Goal: Transaction & Acquisition: Purchase product/service

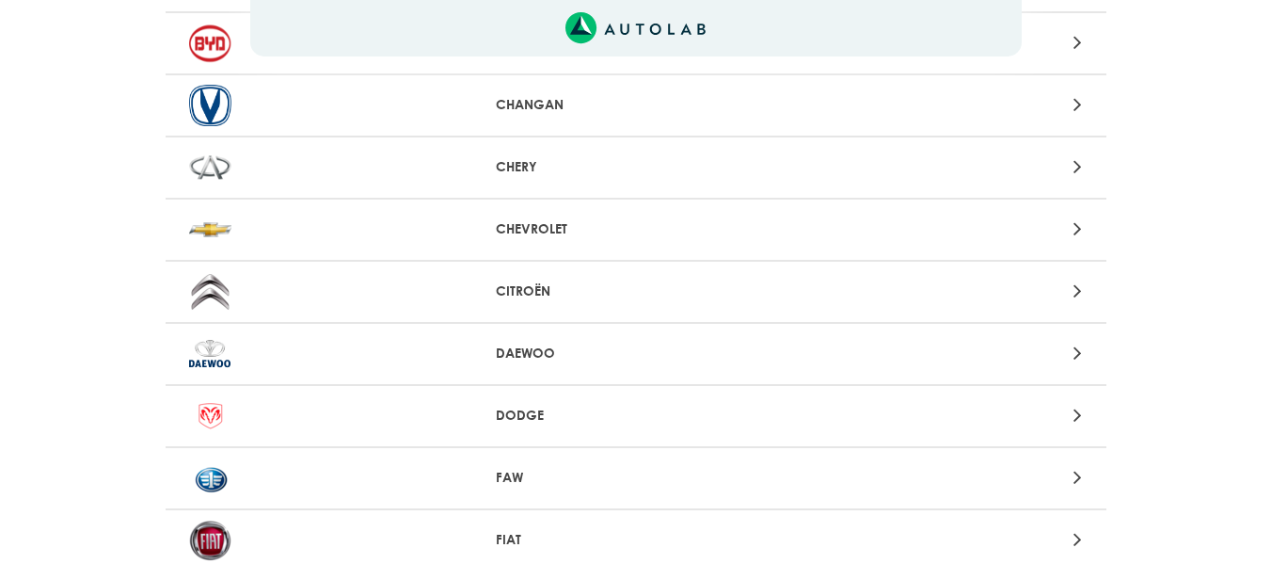
scroll to position [424, 0]
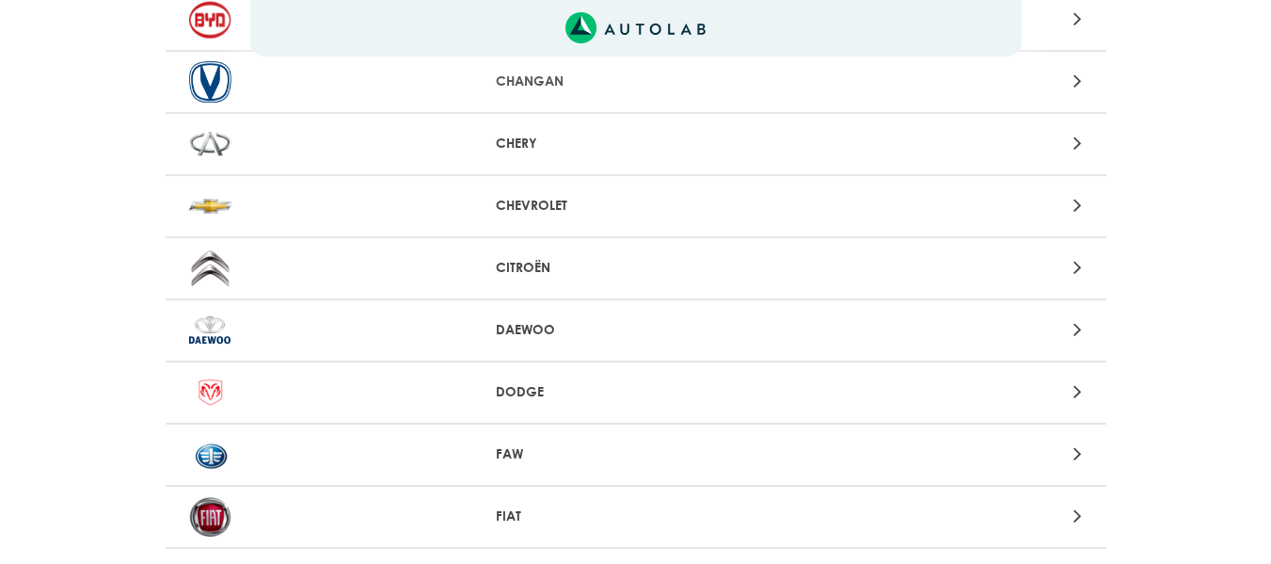
click at [1073, 205] on div at bounding box center [944, 205] width 308 height 25
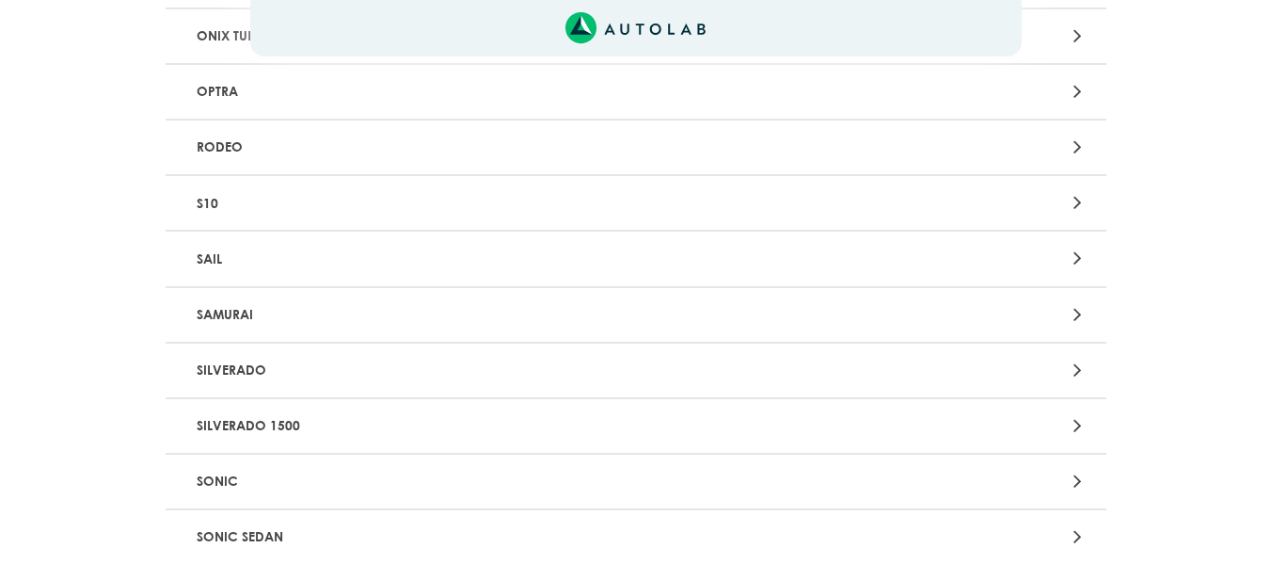
scroll to position [3946, 0]
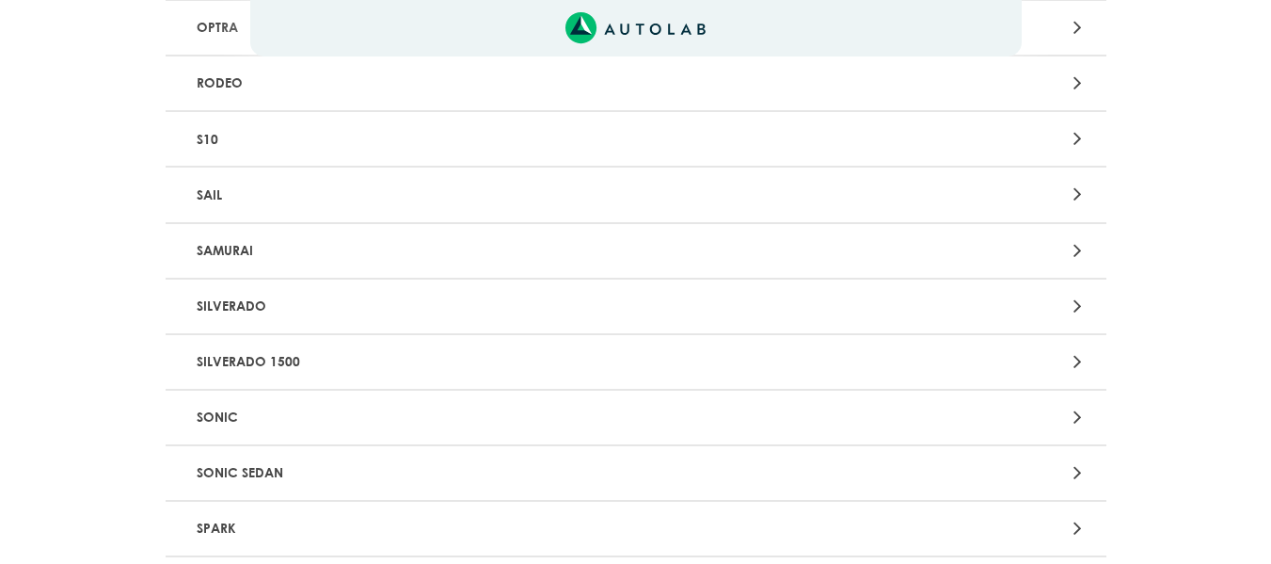
click at [1079, 195] on icon at bounding box center [1078, 194] width 8 height 24
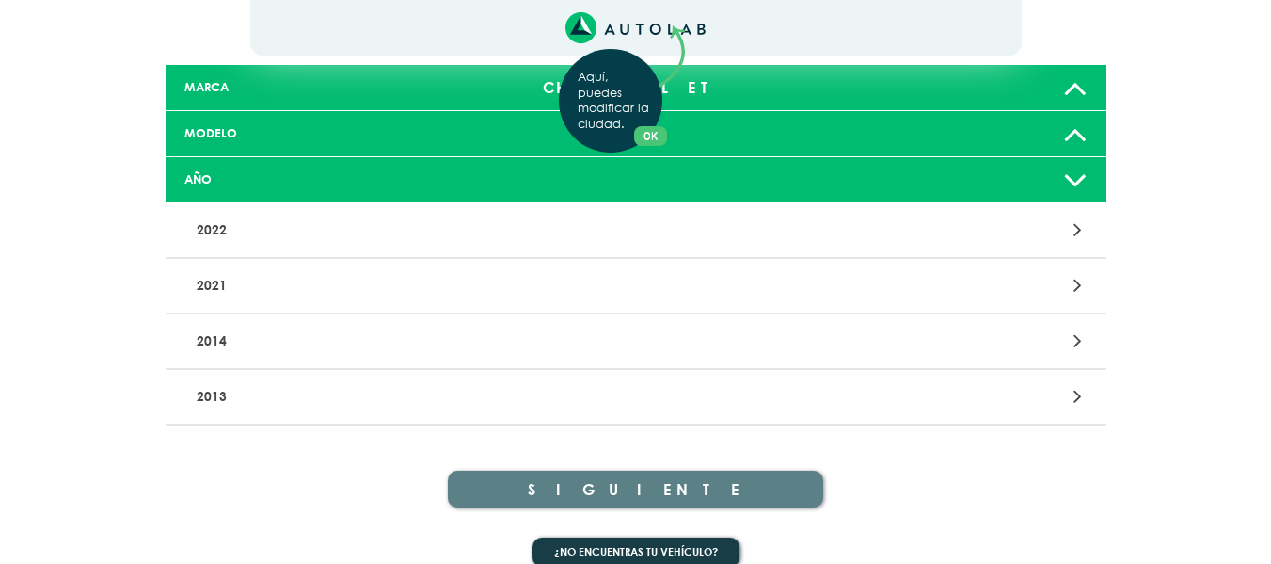
scroll to position [120, 0]
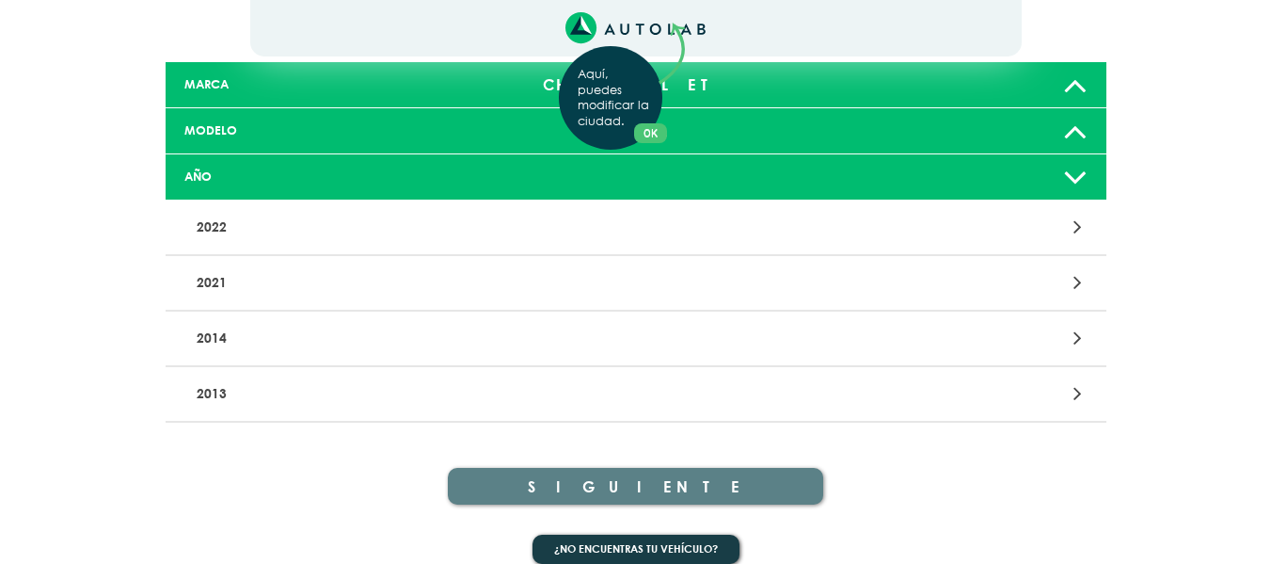
click at [1076, 335] on div "Aquí, puedes modificar la ciudad. OK .aex,.bex{fill:none!important;stroke:#50c4…" at bounding box center [635, 162] width 1271 height 564
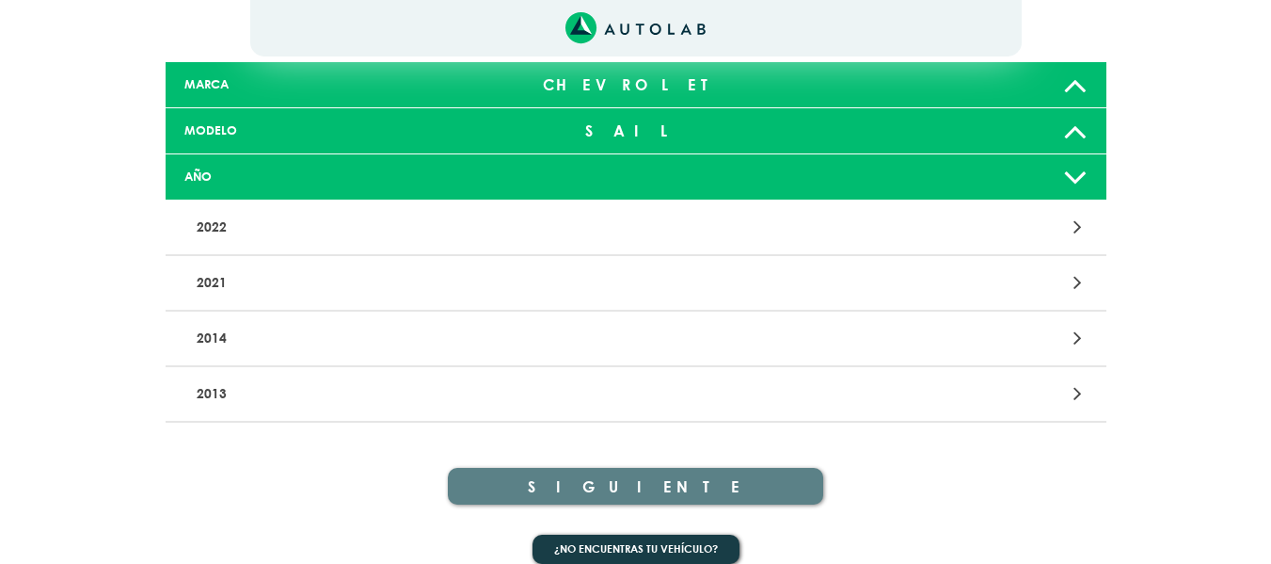
click at [1076, 337] on icon at bounding box center [1078, 338] width 8 height 24
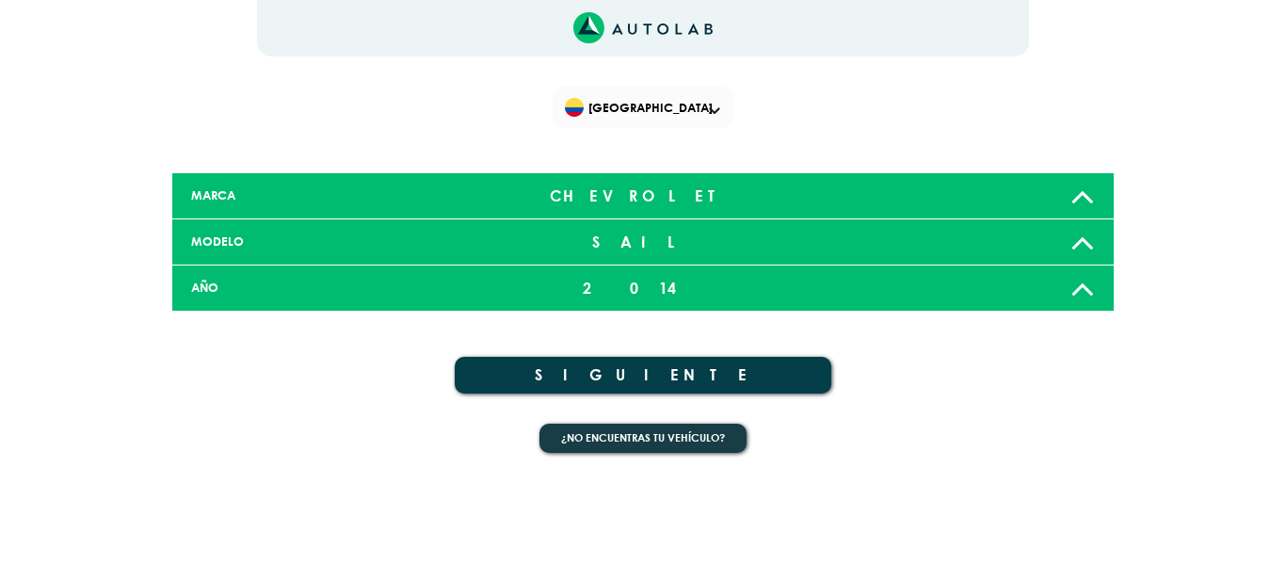
click at [611, 375] on button "SIGUIENTE" at bounding box center [643, 375] width 376 height 37
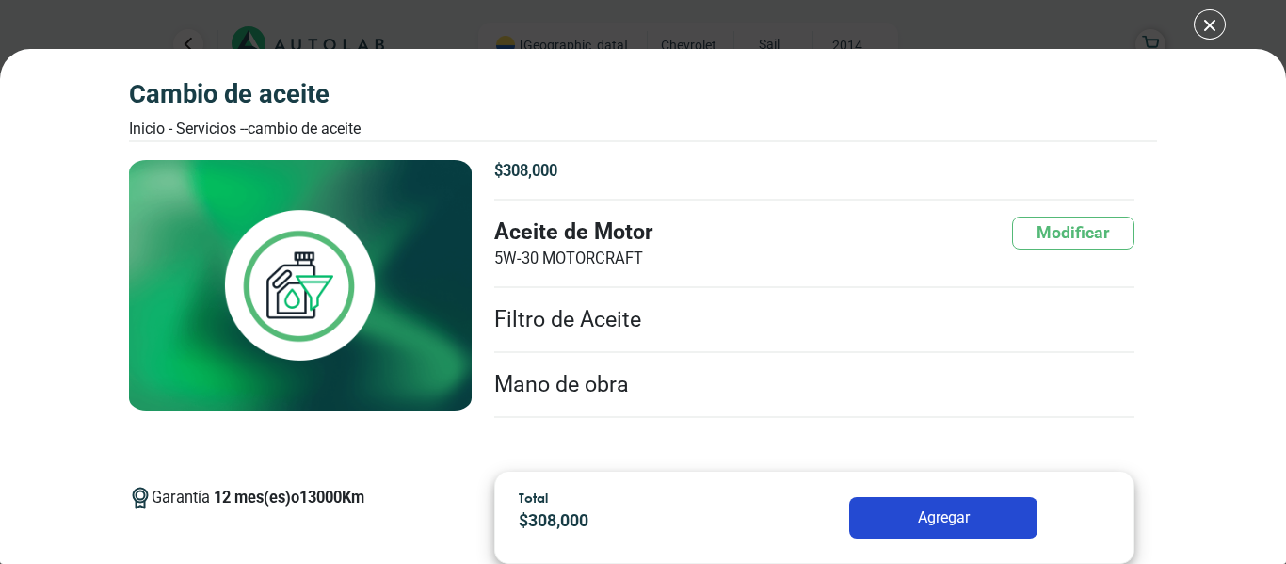
click at [1214, 239] on div "CAMBIO DE ACEITE Inicio - Servicios - - CAMBIO DE ACEITE CAMBIO DE ACEITE 12 13…" at bounding box center [643, 306] width 1286 height 515
click at [1172, 237] on div "CAMBIO DE ACEITE Inicio - Servicios - - CAMBIO DE ACEITE CAMBIO DE ACEITE 12 13…" at bounding box center [643, 306] width 1286 height 515
click at [1263, 218] on div "CAMBIO DE ACEITE Inicio - Servicios - - CAMBIO DE ACEITE CAMBIO DE ACEITE 12 13…" at bounding box center [643, 306] width 1286 height 515
click at [1064, 232] on button "Modificar" at bounding box center [1073, 232] width 122 height 33
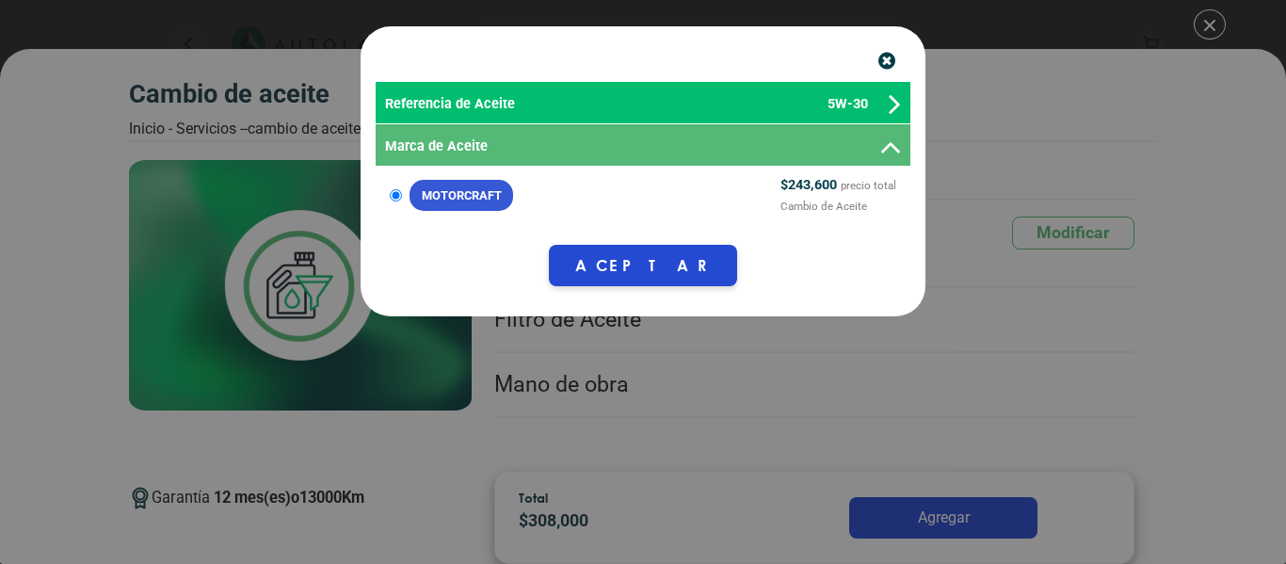
click at [893, 150] on icon at bounding box center [890, 147] width 22 height 34
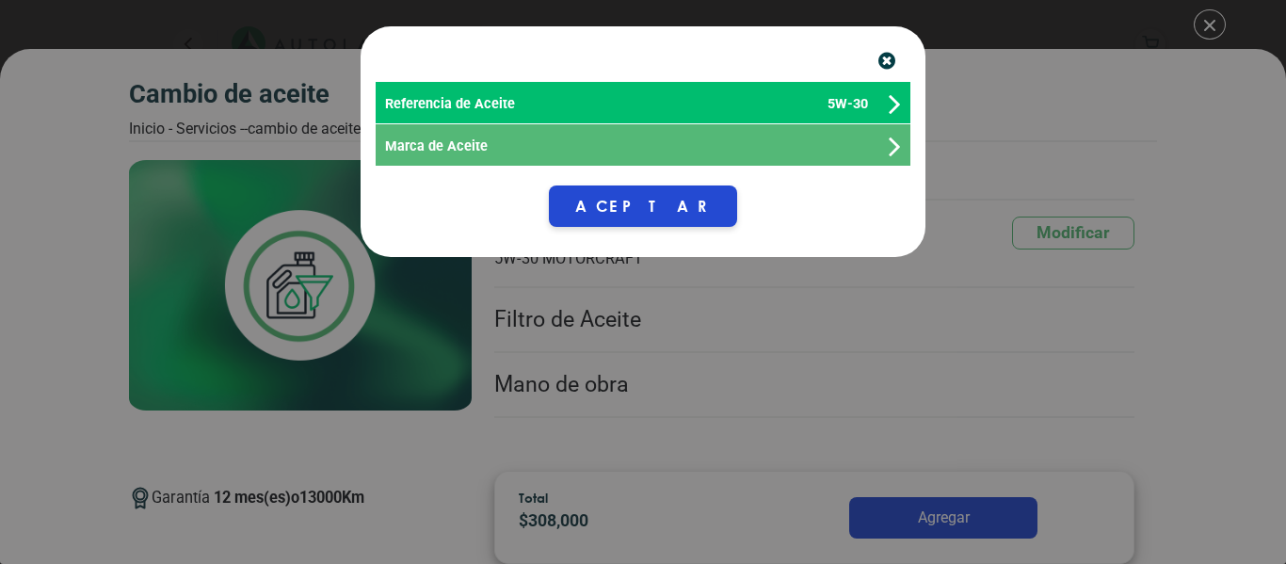
click at [887, 108] on p "Referencia de Aceite 5W-30" at bounding box center [636, 104] width 503 height 21
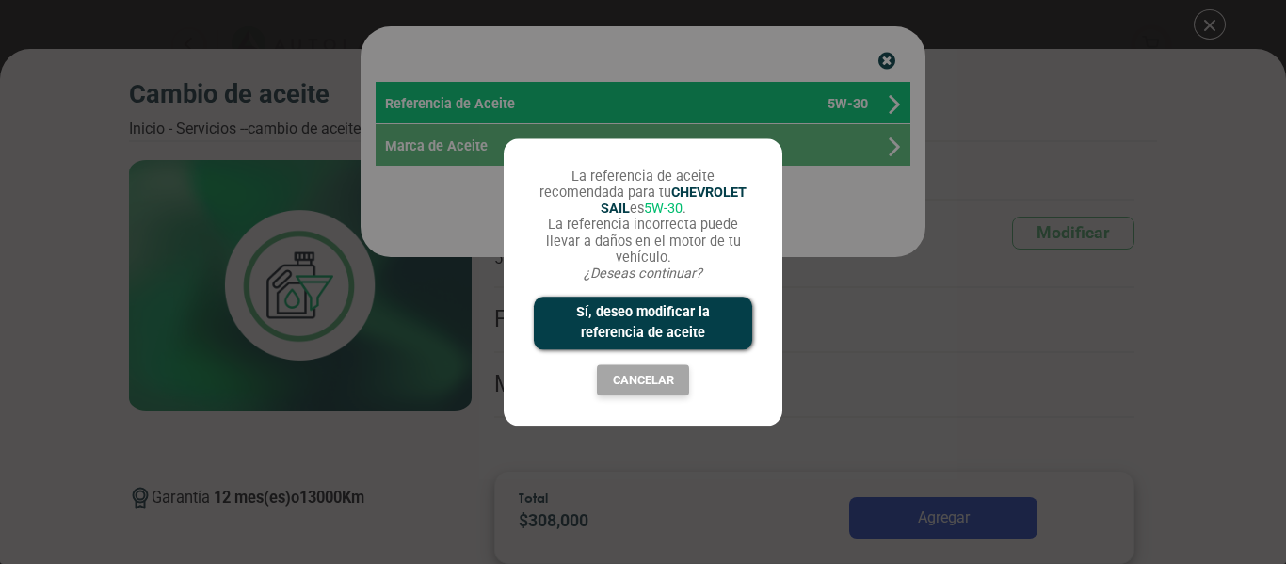
click at [639, 312] on button "Sí, deseo modificar la referencia de aceite" at bounding box center [643, 323] width 218 height 52
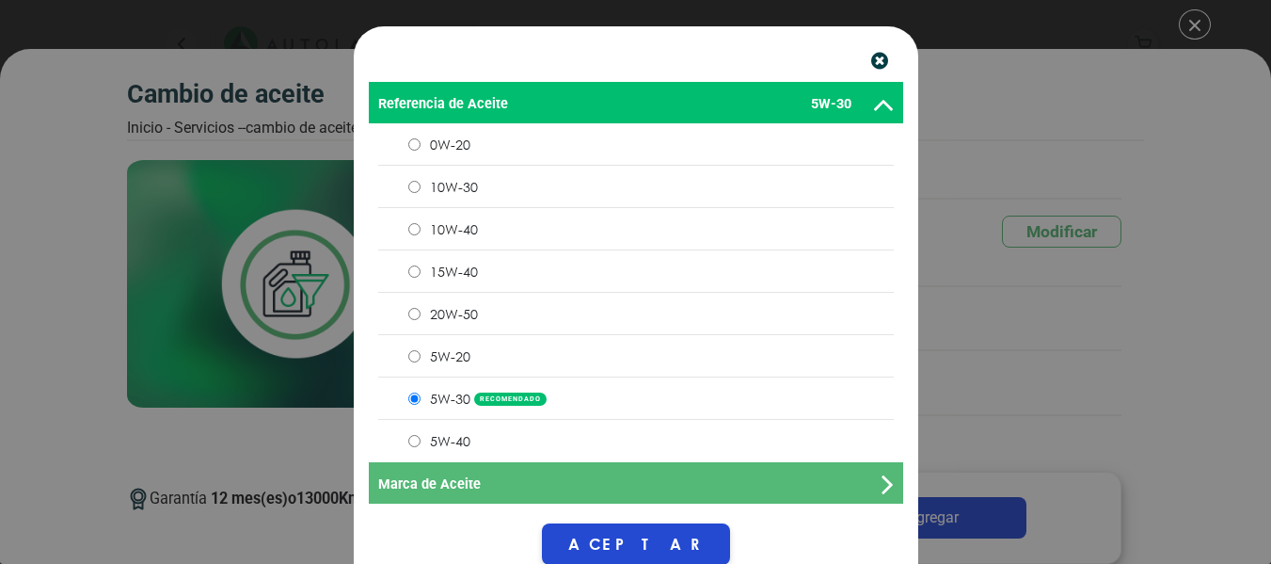
click at [408, 181] on input "10W-30" at bounding box center [414, 187] width 12 height 12
radio input "true"
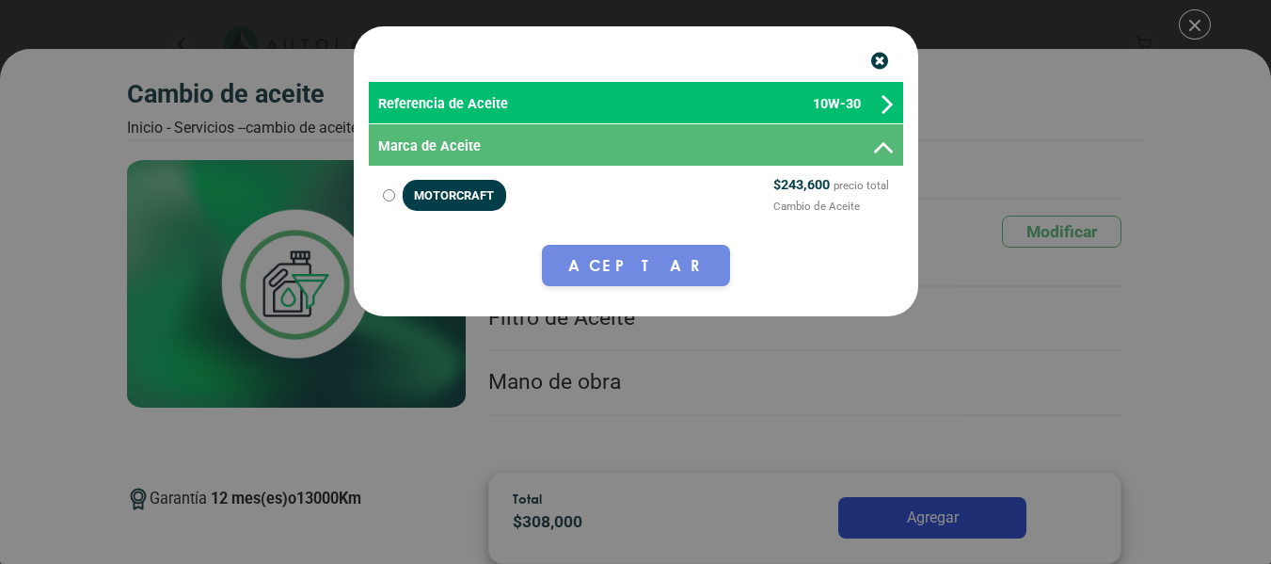
click at [894, 102] on div "Referencia de Aceite 10W-30" at bounding box center [636, 102] width 535 height 41
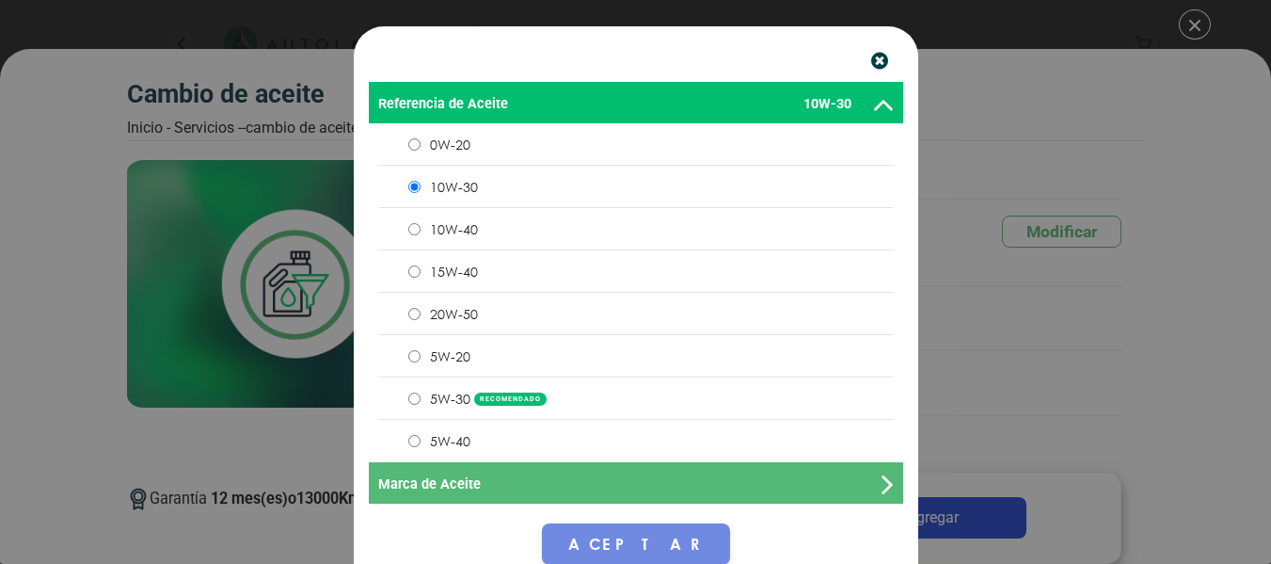
click at [864, 487] on p "Marca de Aceite" at bounding box center [629, 484] width 503 height 21
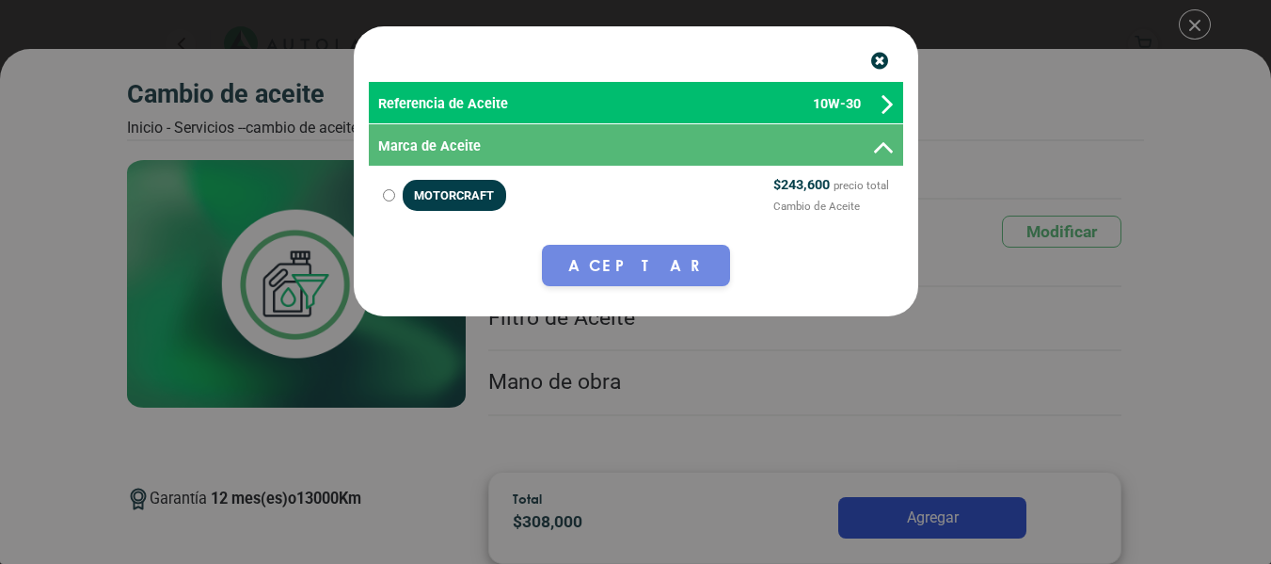
click at [872, 148] on icon at bounding box center [883, 147] width 22 height 34
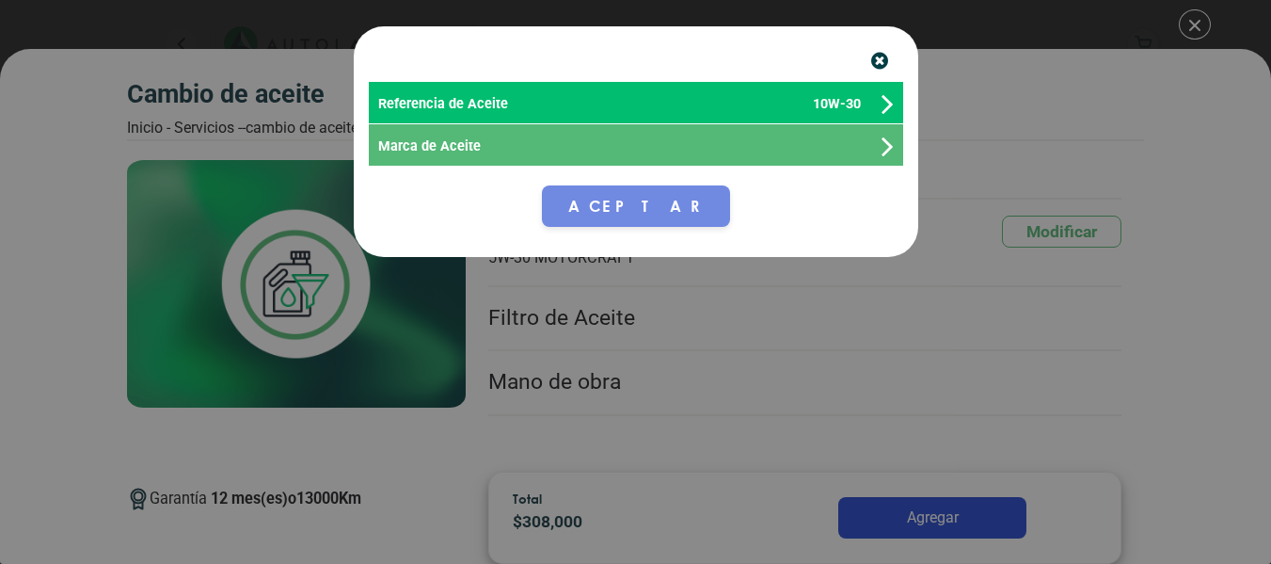
click at [877, 148] on p "Marca de Aceite" at bounding box center [629, 146] width 503 height 21
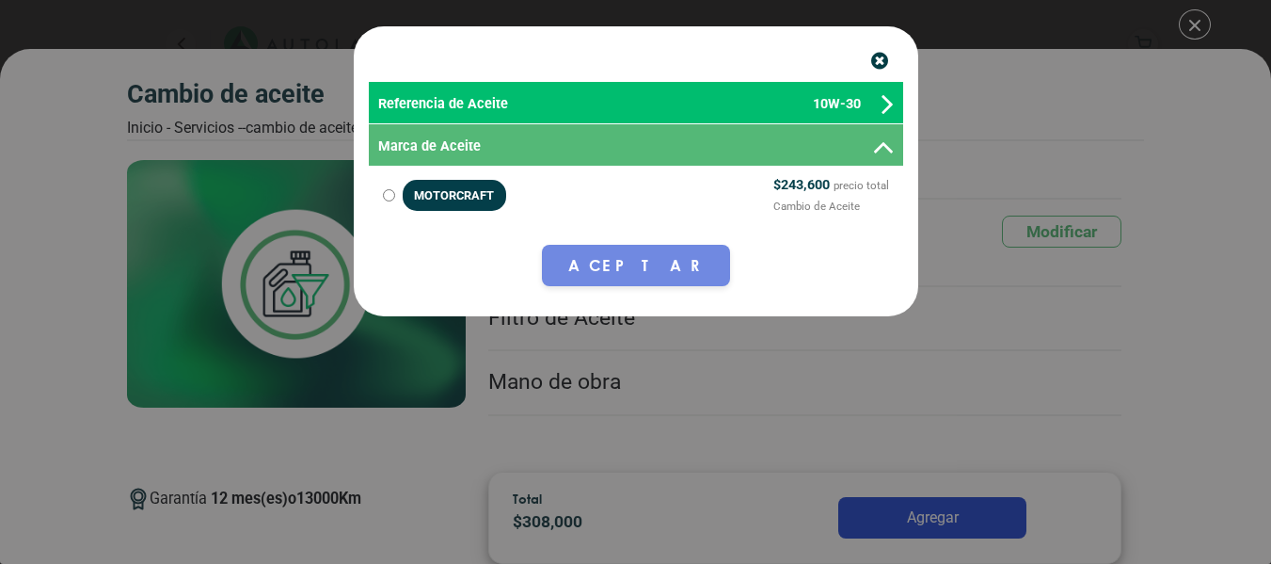
click at [878, 61] on icon "button" at bounding box center [879, 62] width 17 height 20
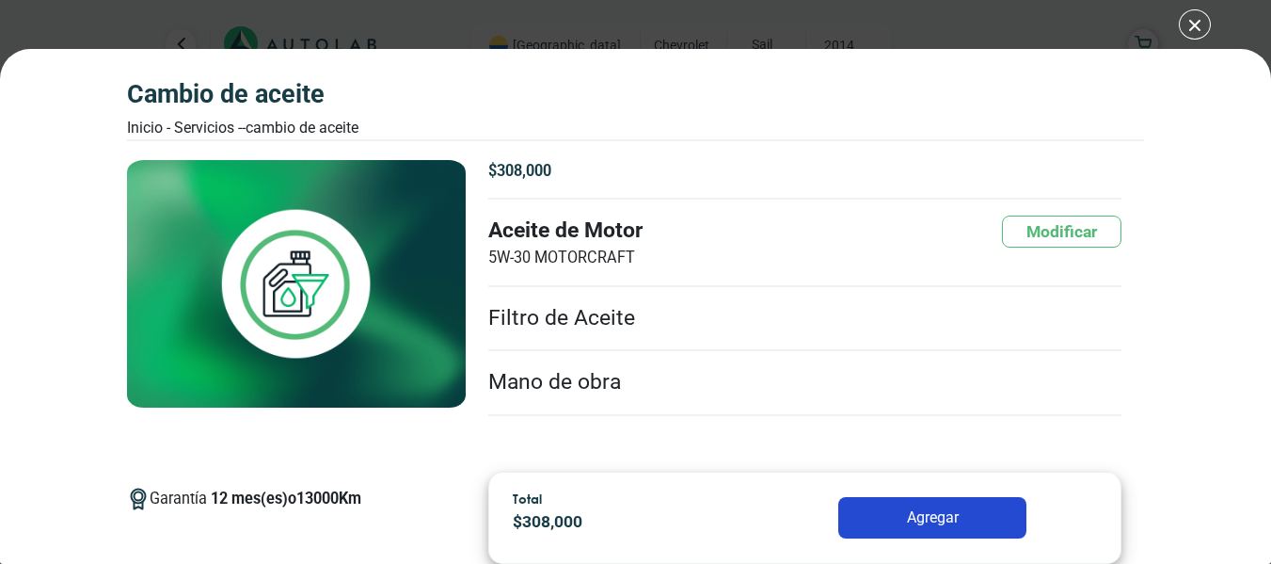
click at [1133, 85] on div "CAMBIO DE ACEITE Inicio - Servicios - - CAMBIO DE ACEITE" at bounding box center [635, 109] width 1017 height 60
click at [1197, 19] on div "CAMBIO DE ACEITE Inicio - Servicios - - CAMBIO DE ACEITE CAMBIO DE ACEITE 12 13…" at bounding box center [635, 282] width 1271 height 564
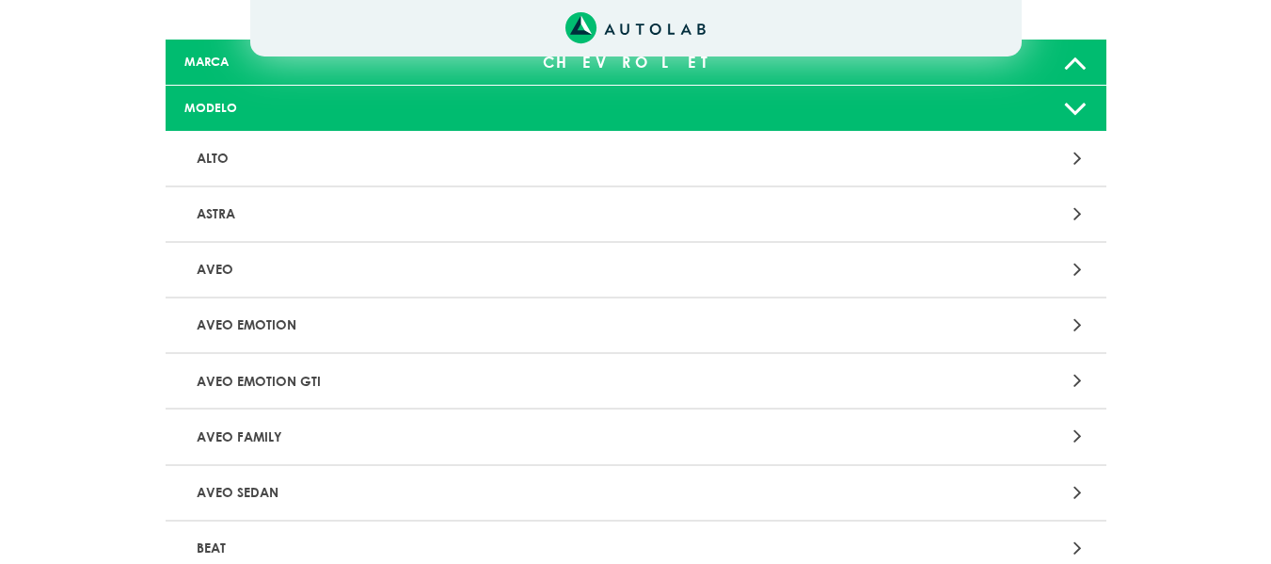
scroll to position [424, 0]
